Goal: Entertainment & Leisure: Consume media (video, audio)

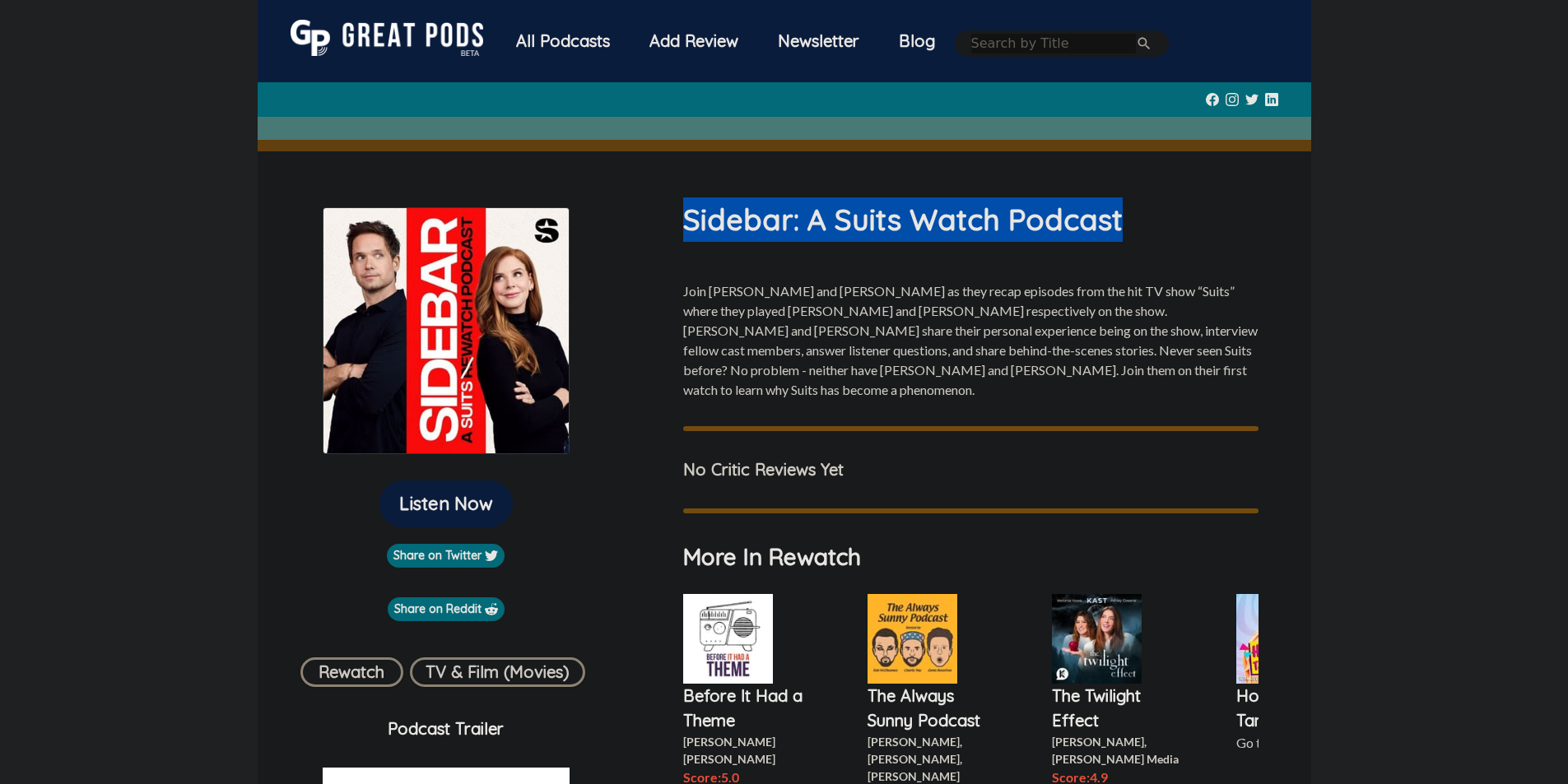
scroll to position [576, 0]
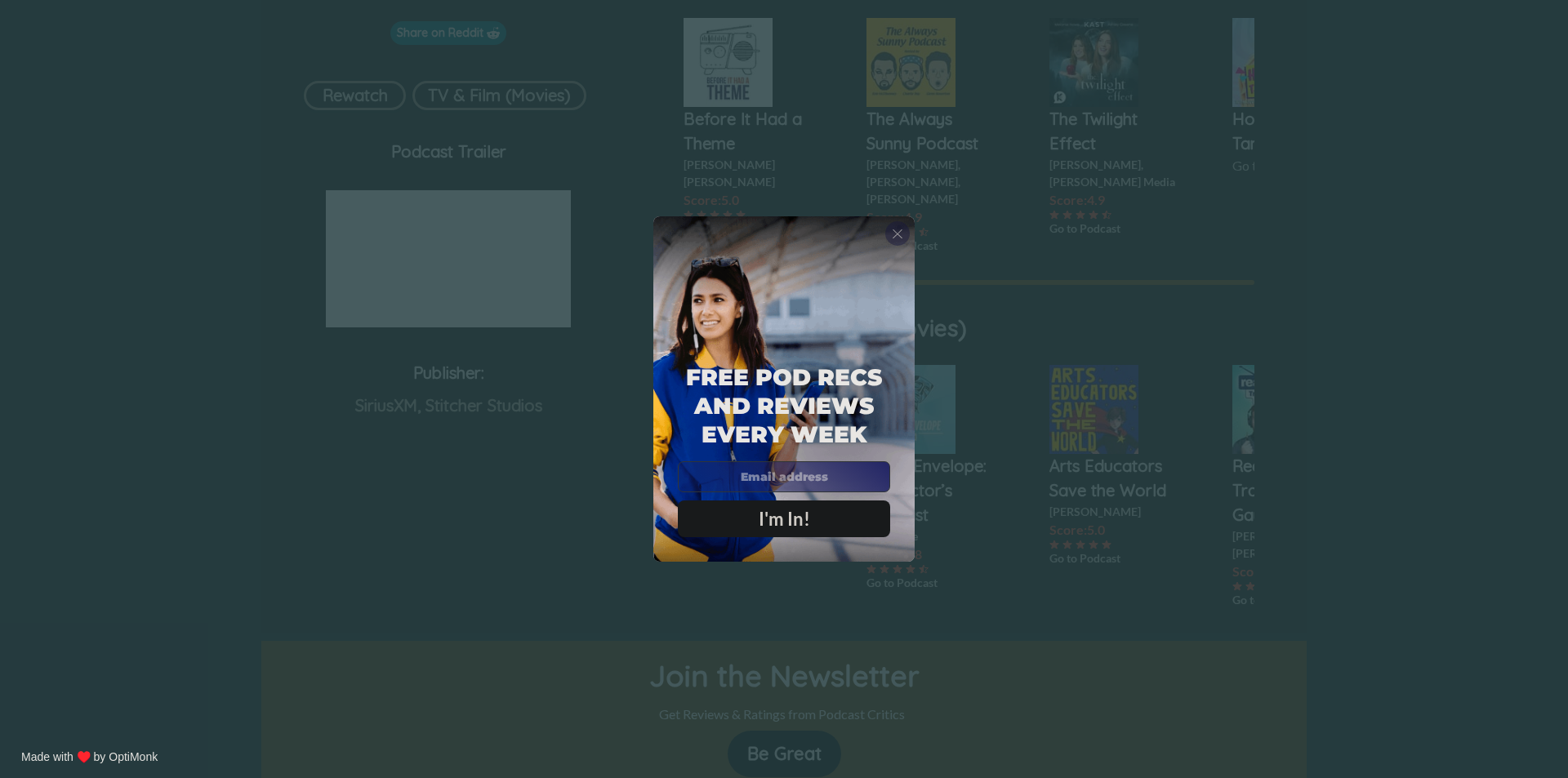
click at [897, 225] on span "X" at bounding box center [897, 234] width 12 height 16
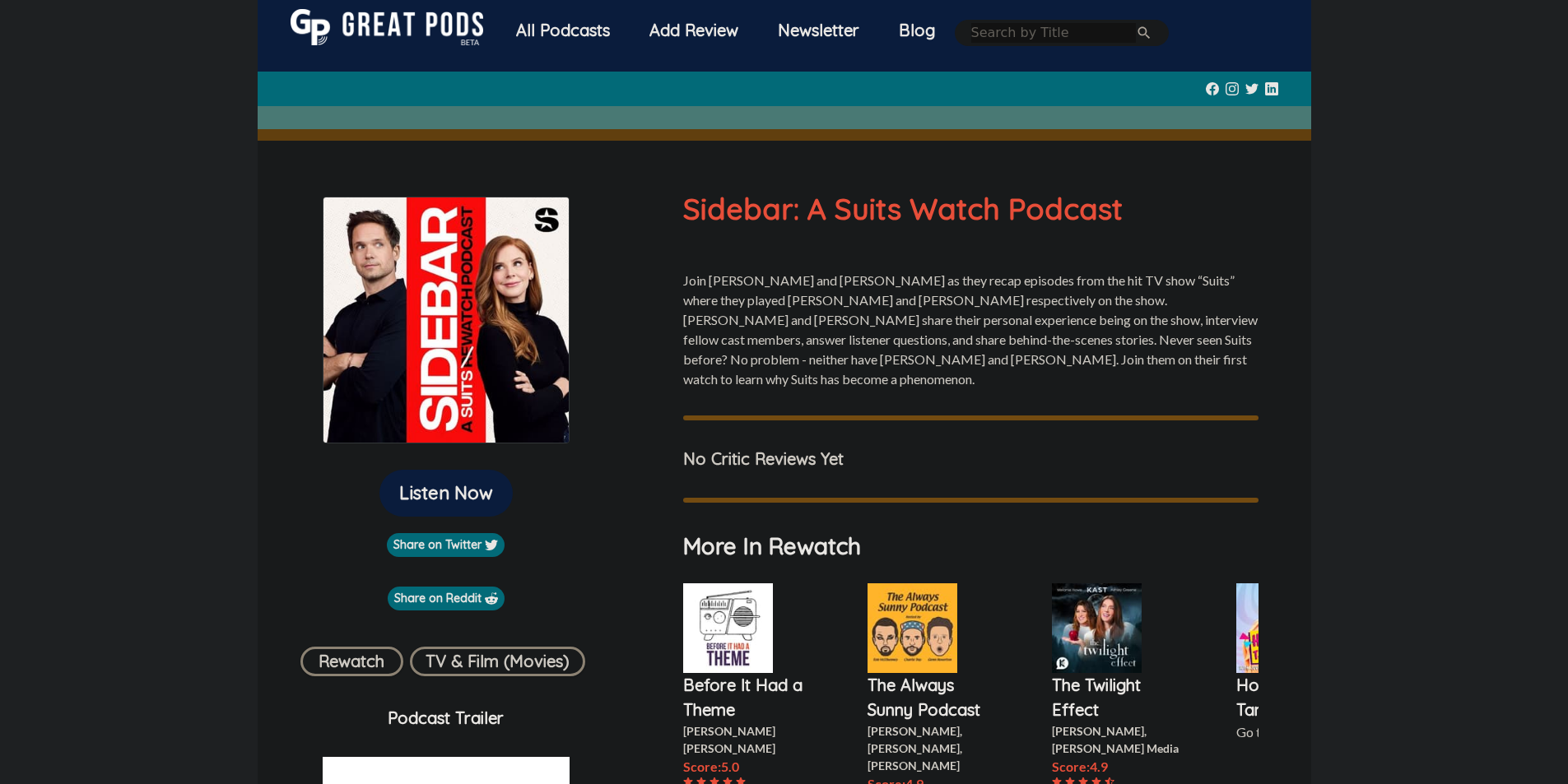
scroll to position [0, 0]
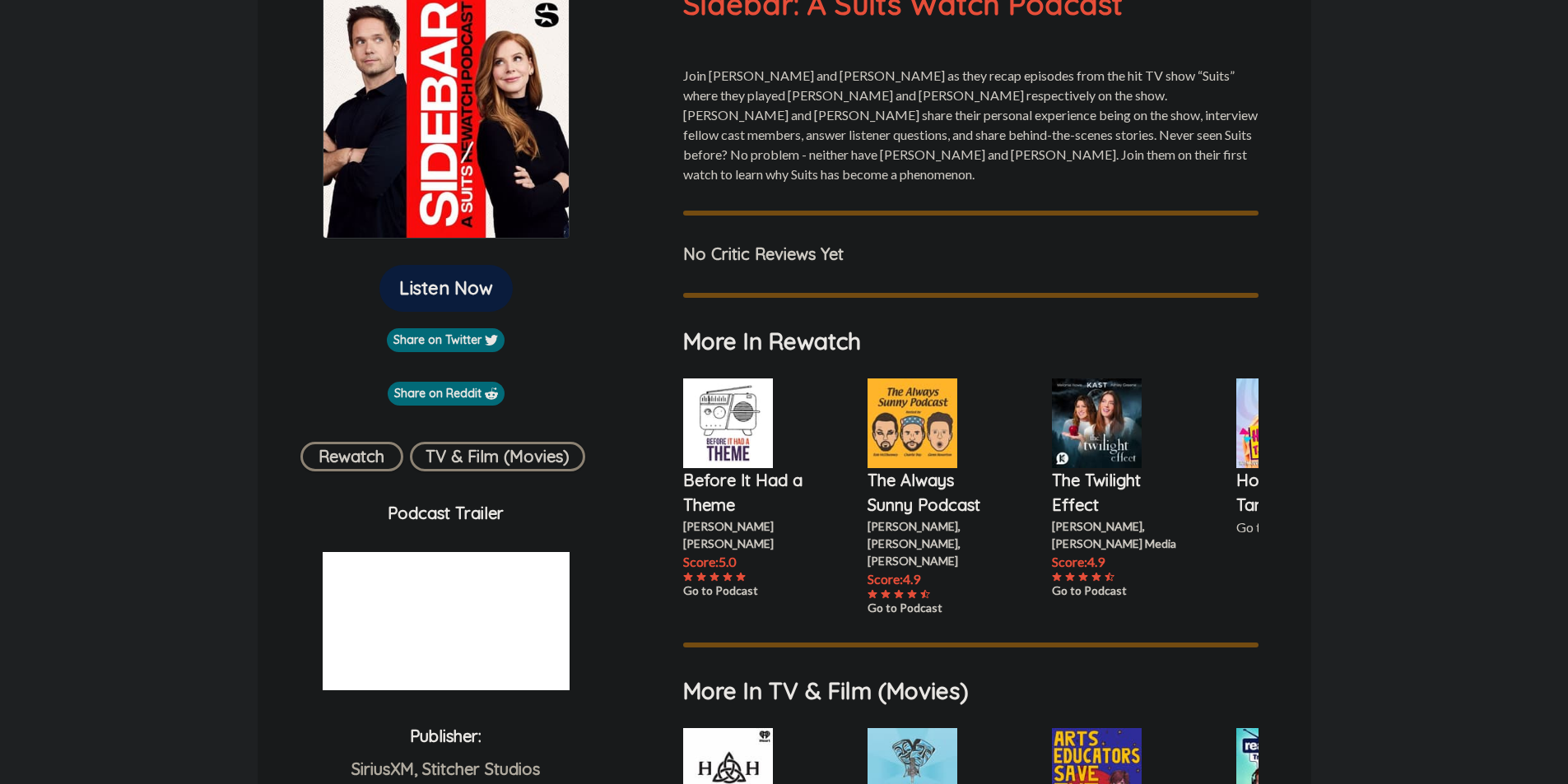
scroll to position [247, 0]
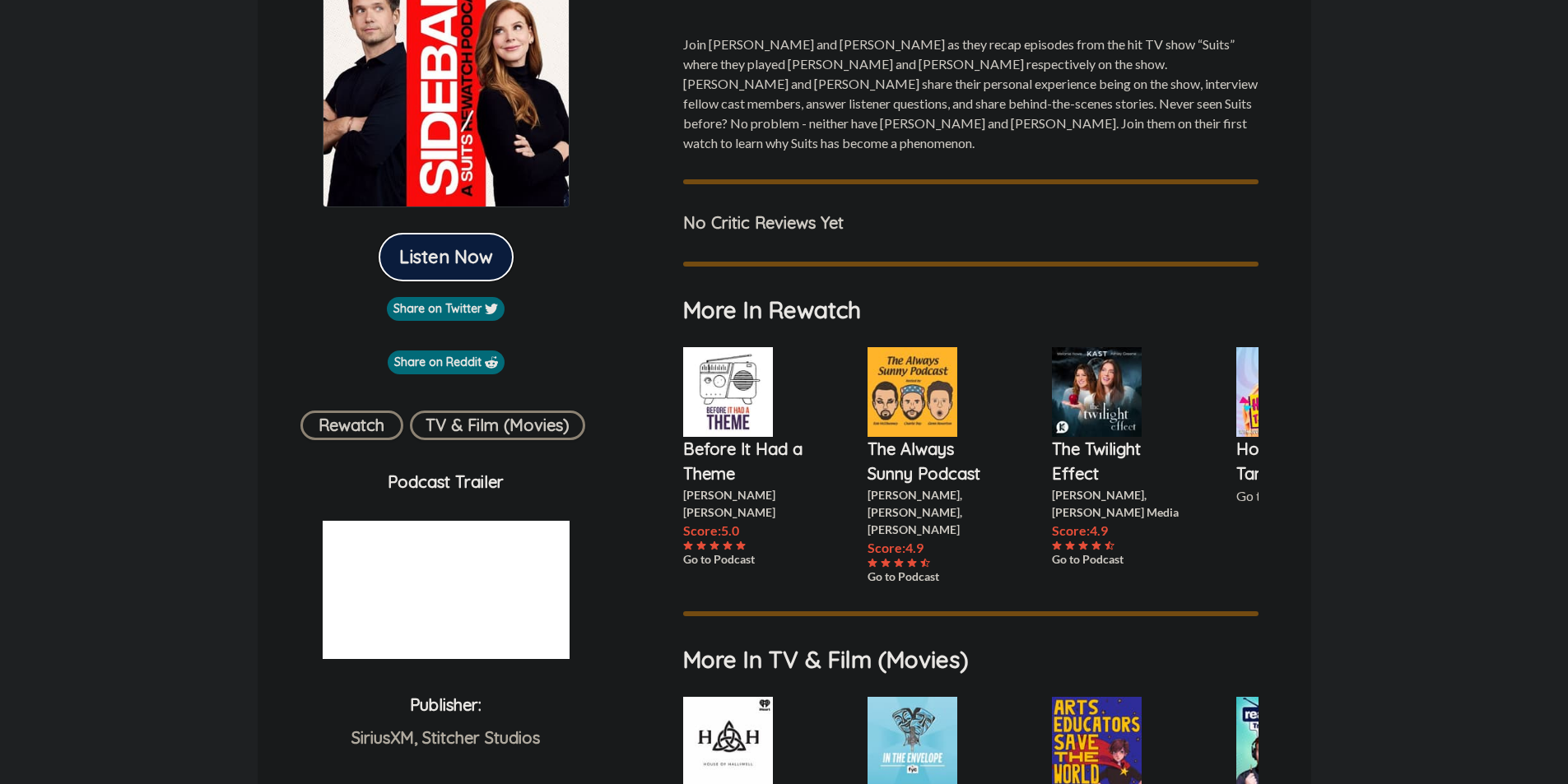
click at [458, 258] on button "Listen Now" at bounding box center [446, 257] width 133 height 47
